Goal: Check status: Check status

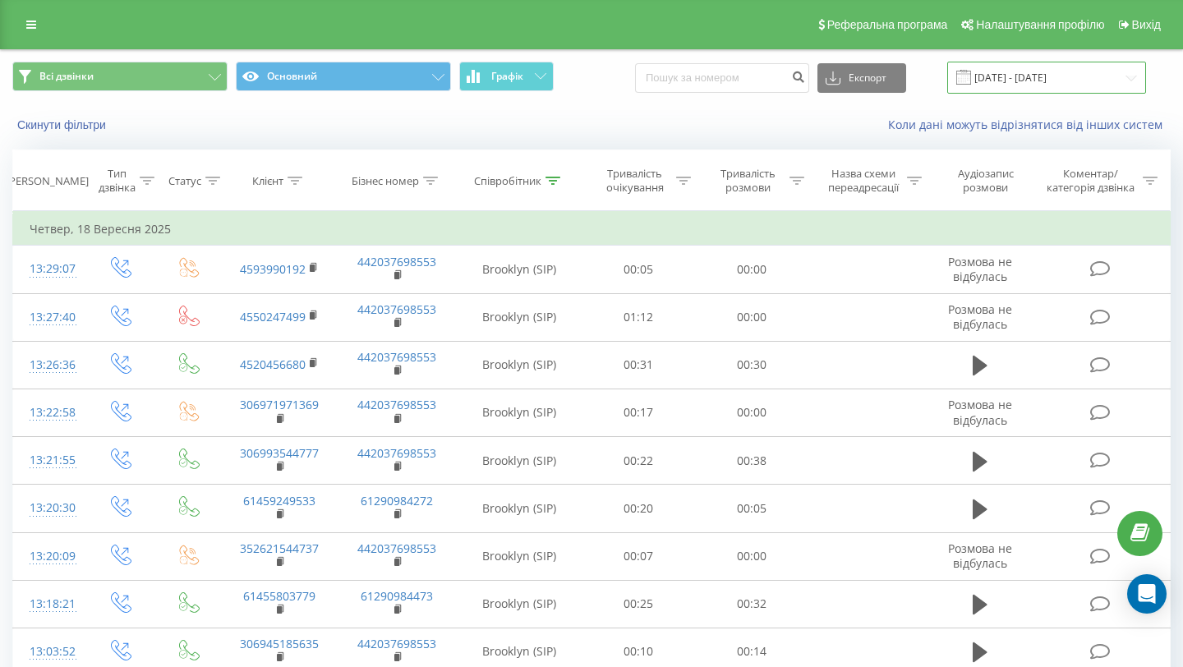
click at [994, 85] on input "18.09.2025 - 18.09.2025" at bounding box center [1046, 78] width 199 height 32
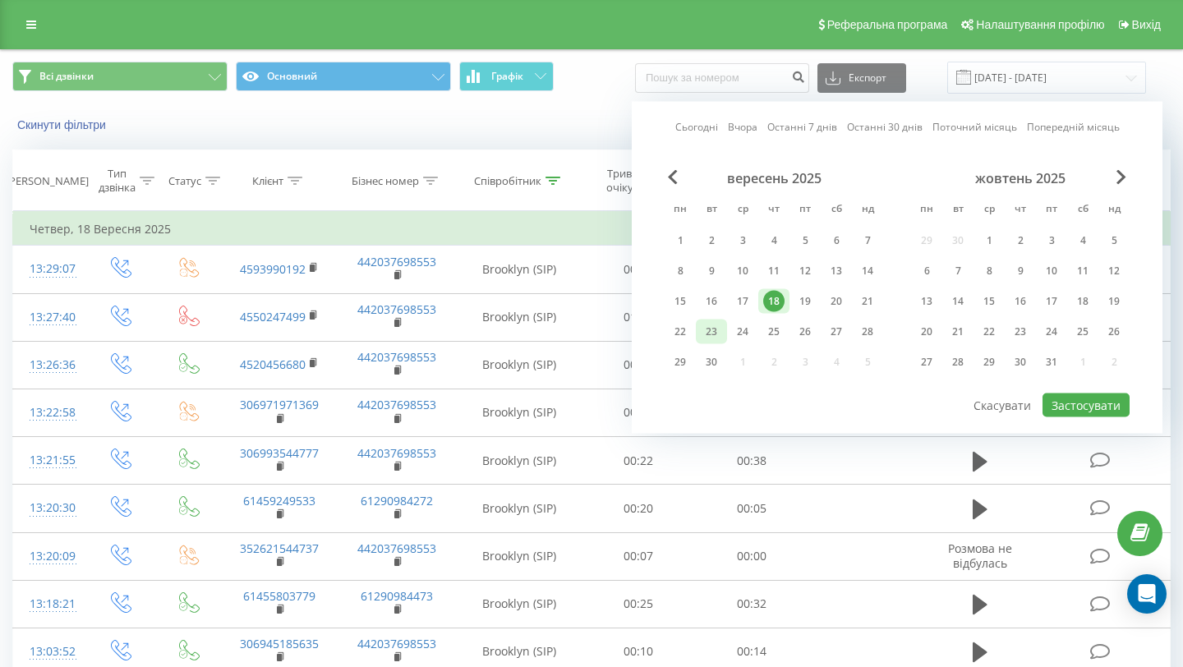
click at [712, 328] on div "23" at bounding box center [711, 331] width 21 height 21
click at [1054, 408] on button "Застосувати" at bounding box center [1086, 406] width 87 height 24
type input "23.09.2025 - 23.09.2025"
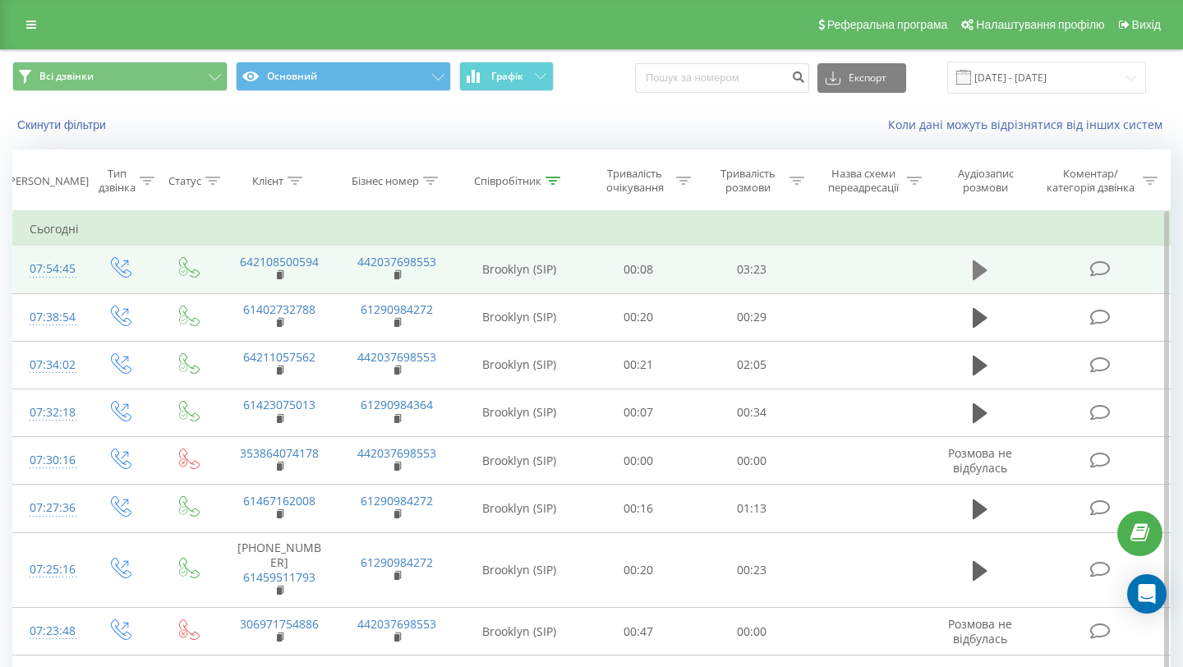
click at [977, 271] on icon at bounding box center [980, 270] width 15 height 20
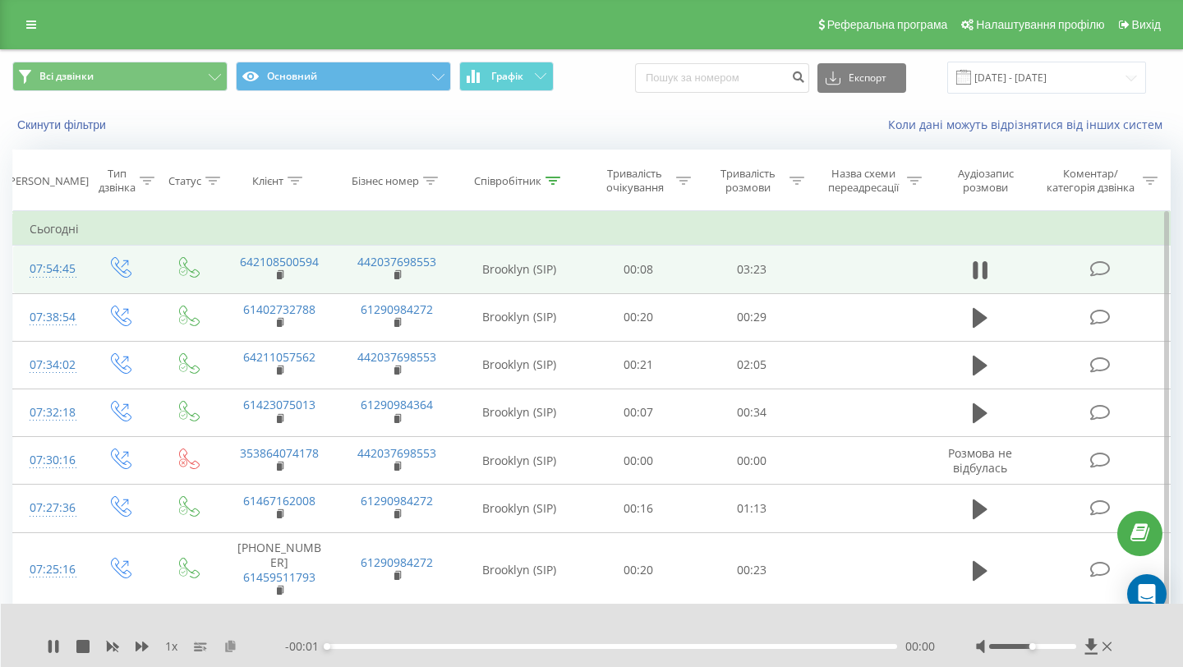
click at [224, 651] on icon at bounding box center [231, 646] width 14 height 12
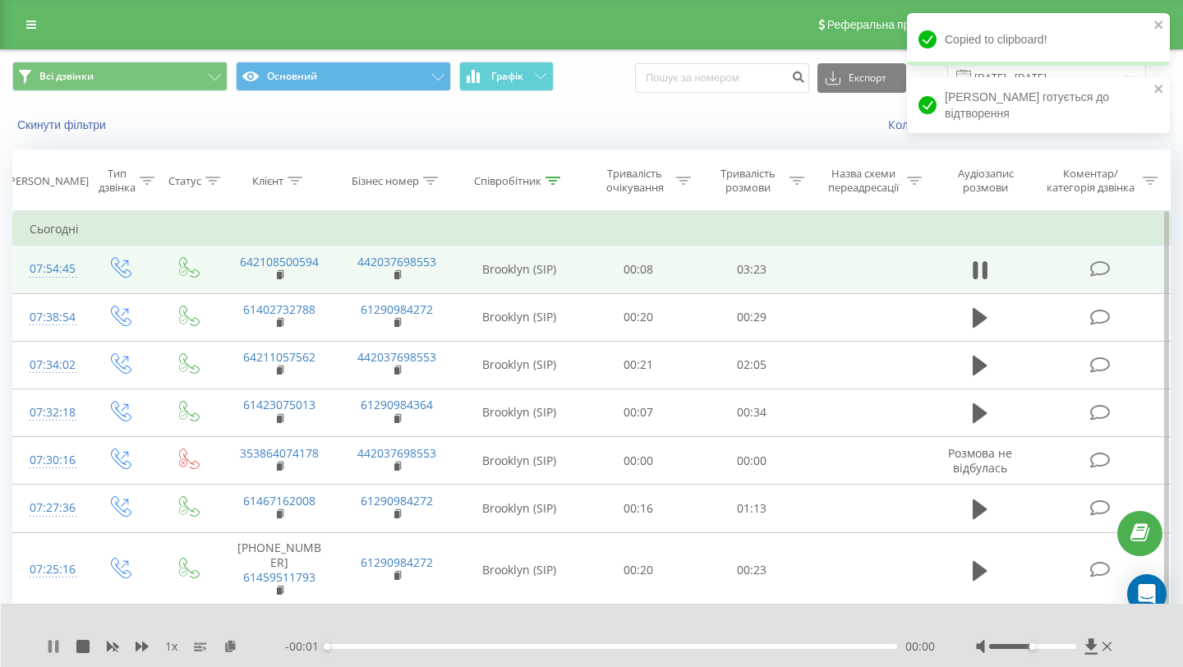
click at [50, 648] on icon at bounding box center [49, 646] width 3 height 13
